Goal: Transaction & Acquisition: Purchase product/service

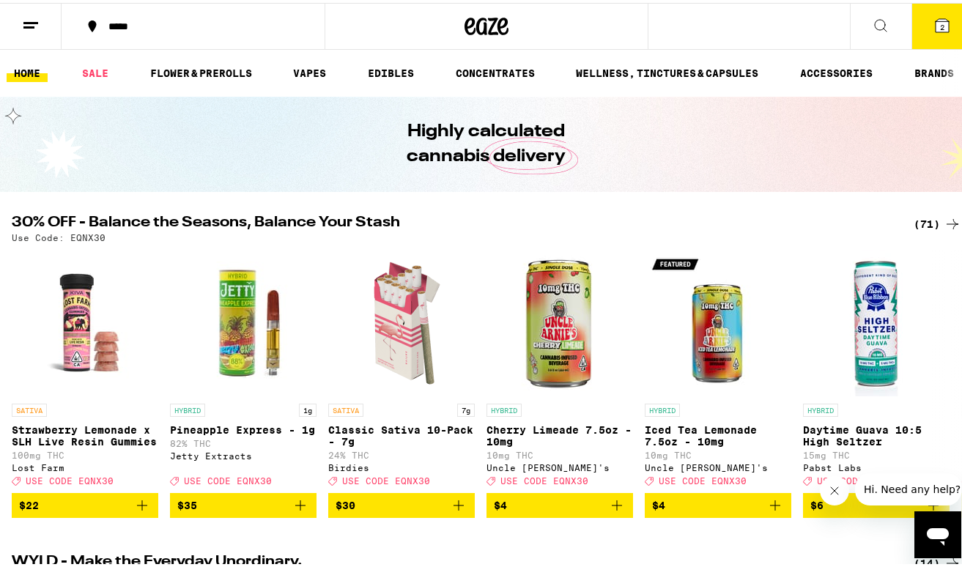
click at [872, 23] on icon at bounding box center [880, 23] width 18 height 18
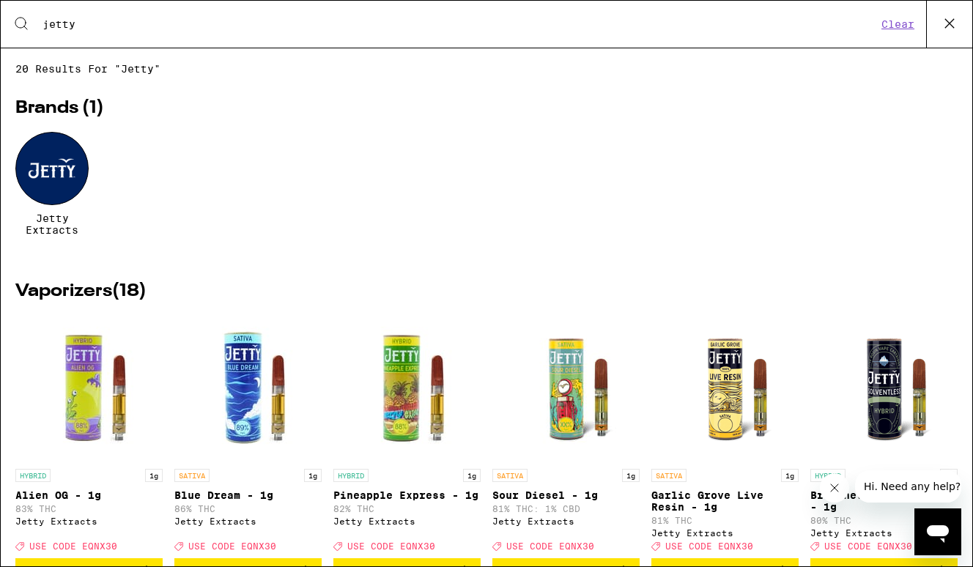
type input "jetty"
click at [56, 156] on div at bounding box center [51, 168] width 73 height 73
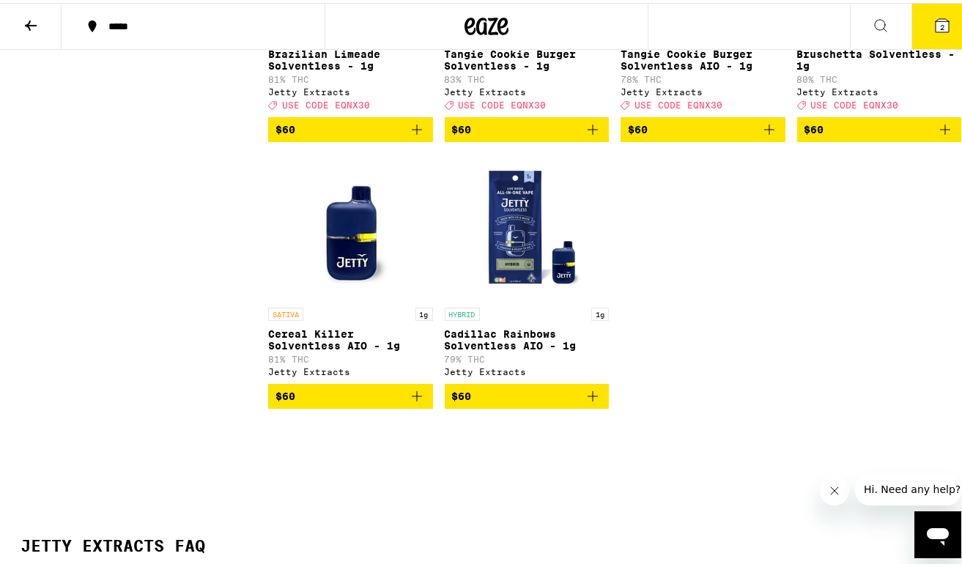
scroll to position [1429, 0]
